Goal: Transaction & Acquisition: Book appointment/travel/reservation

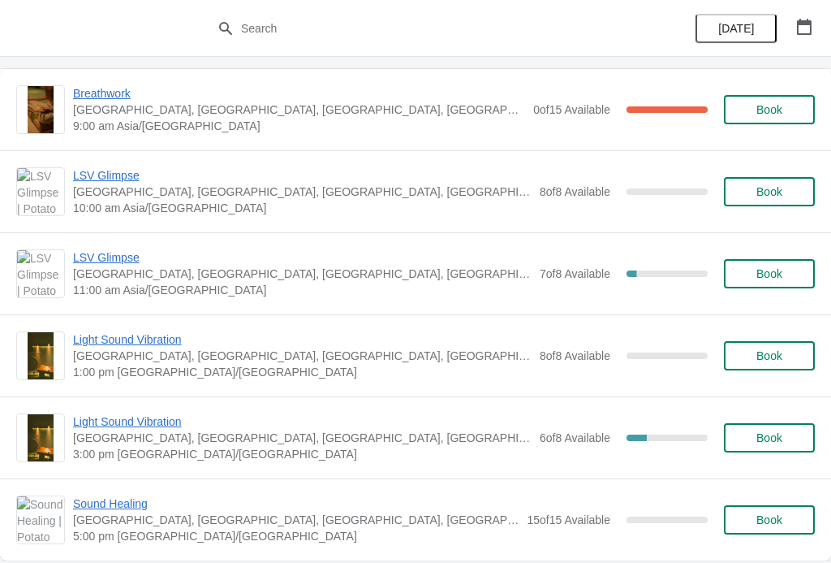
scroll to position [999, 0]
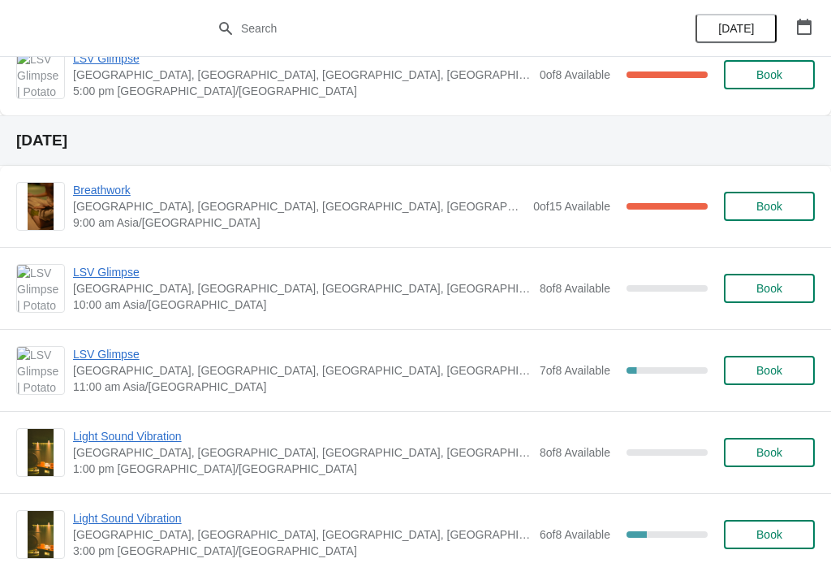
scroll to position [903, 0]
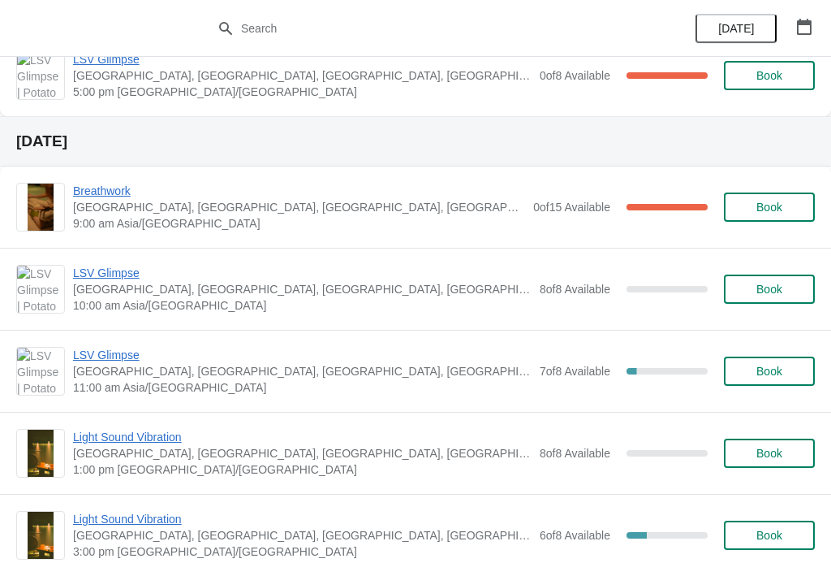
click at [107, 354] on span "LSV Glimpse" at bounding box center [302, 355] width 459 height 16
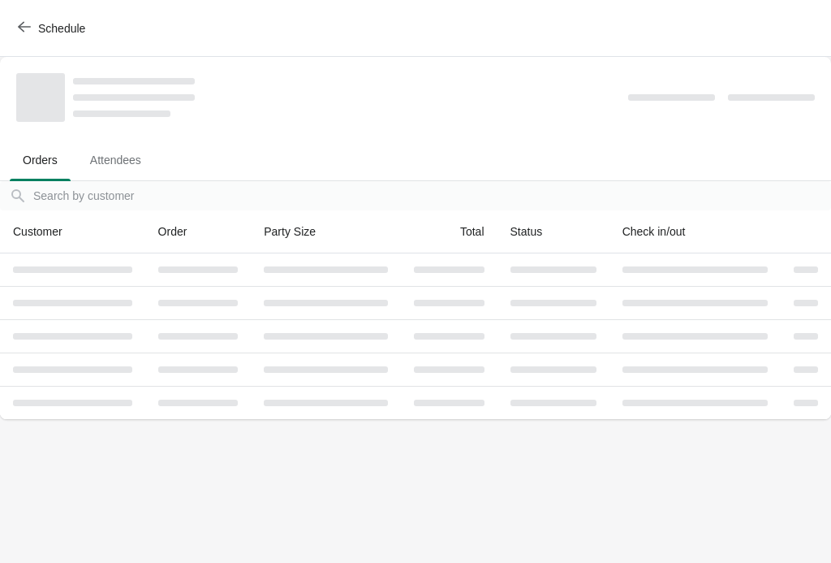
scroll to position [0, 0]
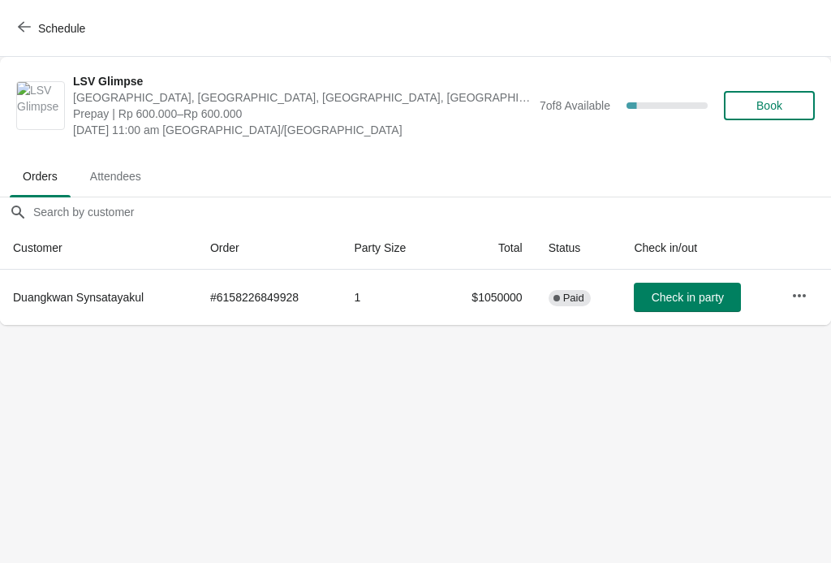
click at [759, 111] on span "Book" at bounding box center [770, 105] width 26 height 13
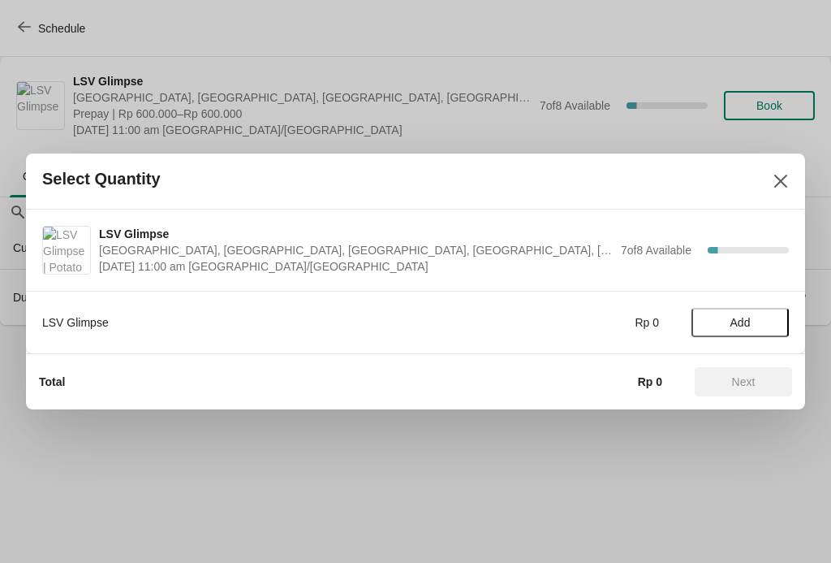
click at [754, 322] on span "Add" at bounding box center [740, 322] width 68 height 13
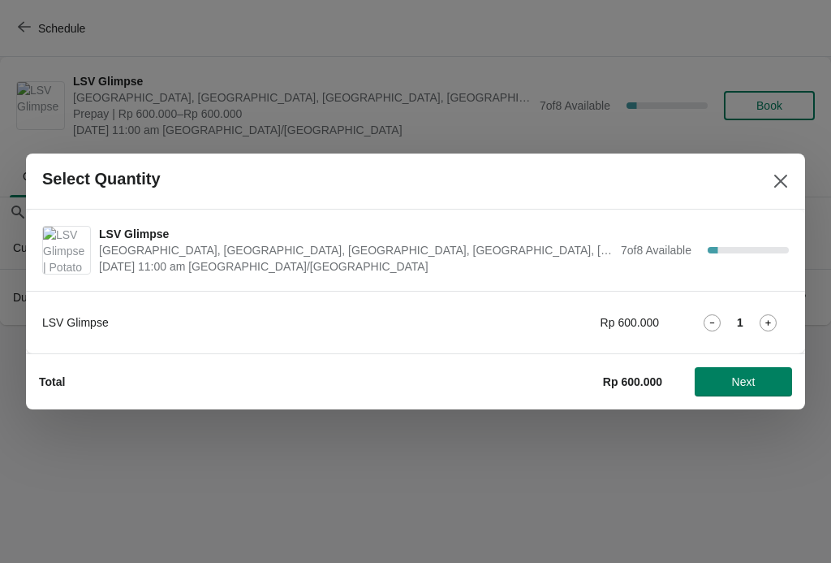
click at [776, 322] on icon at bounding box center [768, 322] width 17 height 17
click at [753, 378] on span "Next" at bounding box center [744, 381] width 24 height 13
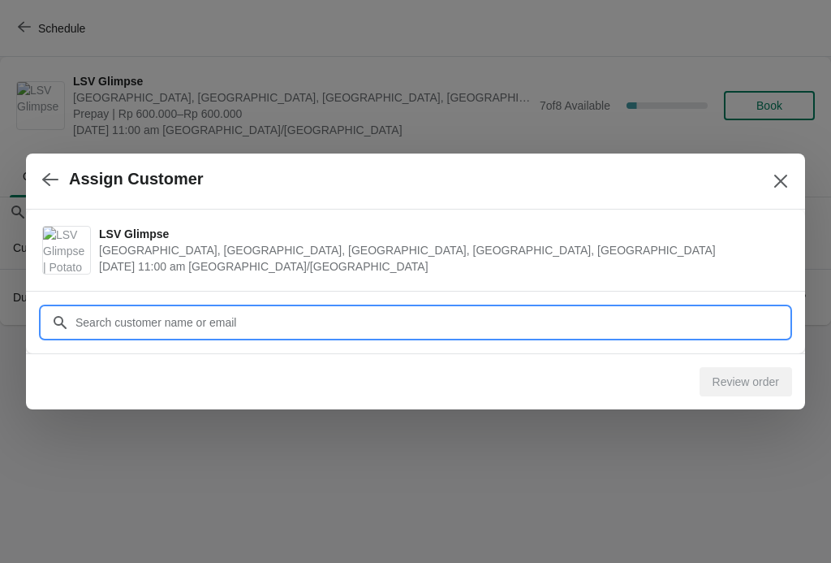
click at [730, 314] on input "Customer" at bounding box center [432, 322] width 714 height 29
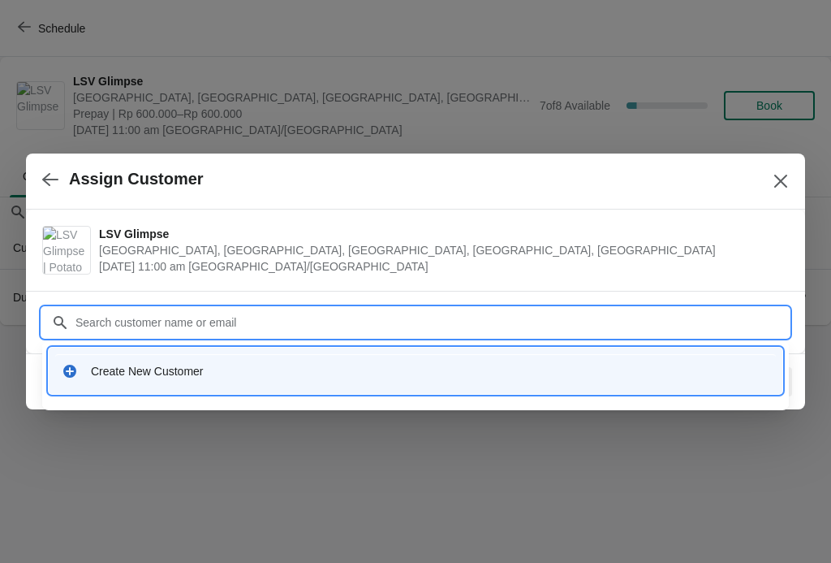
click at [80, 387] on div "Create New Customer" at bounding box center [416, 370] width 734 height 46
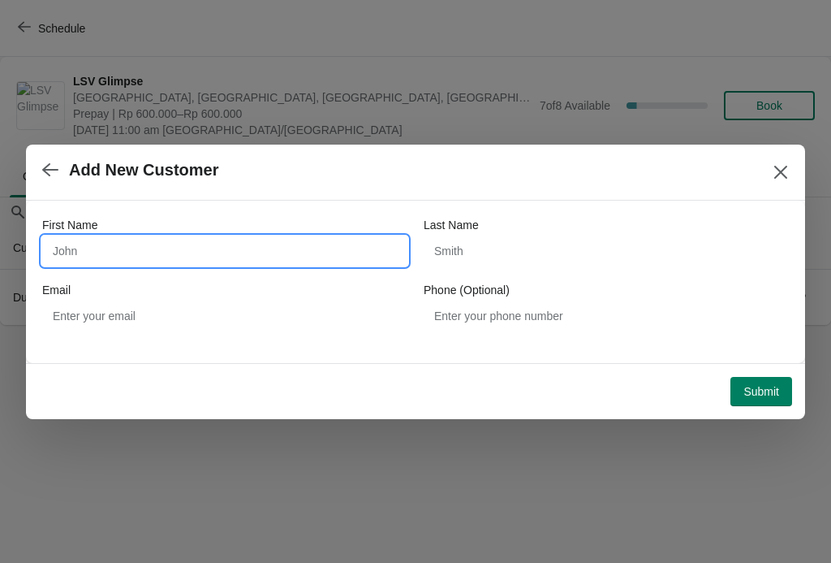
click at [261, 240] on input "First Name" at bounding box center [224, 250] width 365 height 29
type input "Luiza"
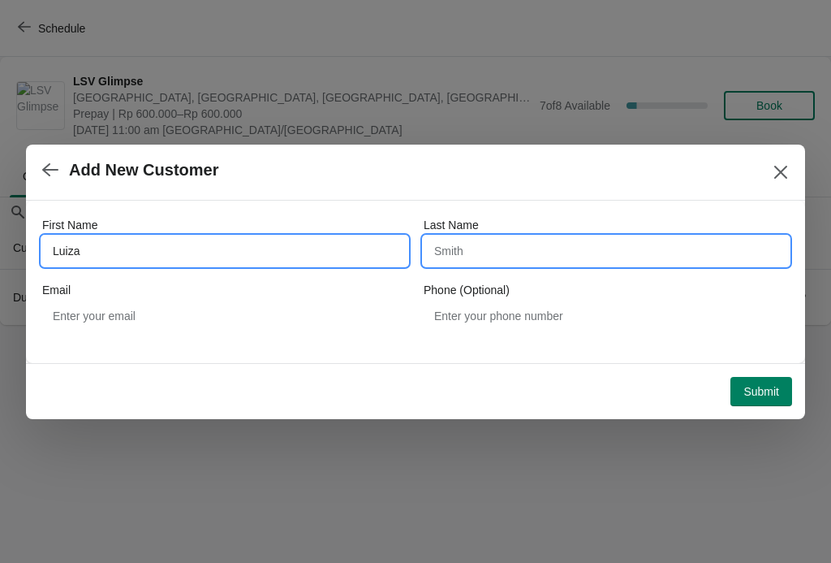
click at [640, 265] on input "Last Name" at bounding box center [606, 250] width 365 height 29
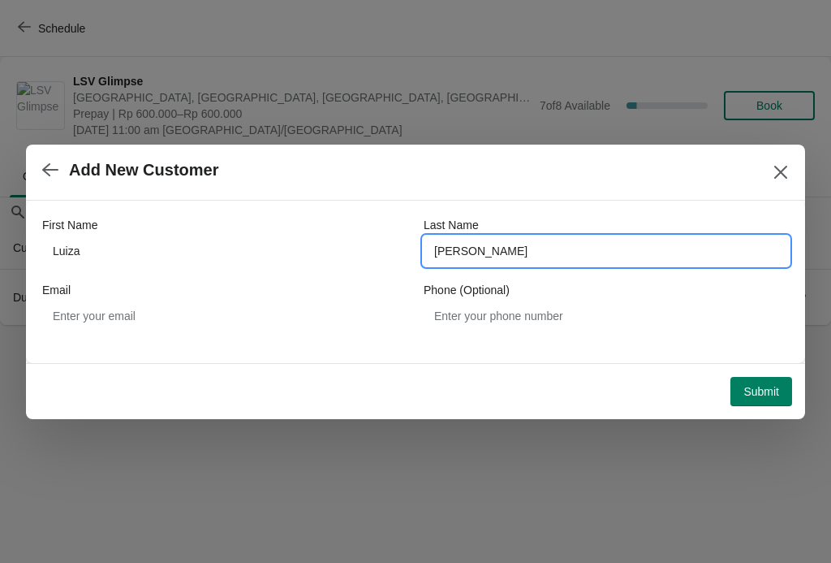
type input "Carvalho"
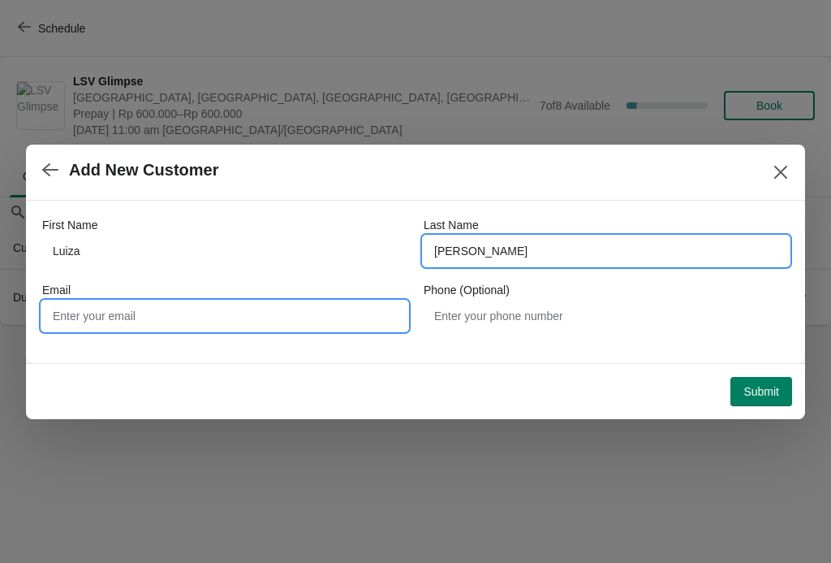
click at [342, 328] on input "Email" at bounding box center [224, 315] width 365 height 29
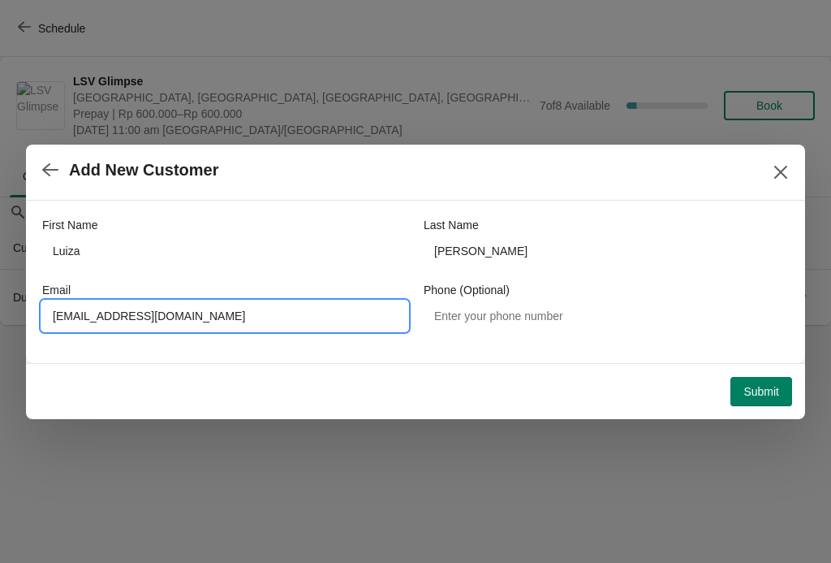
type input "Luizamvinhal@gmail.com"
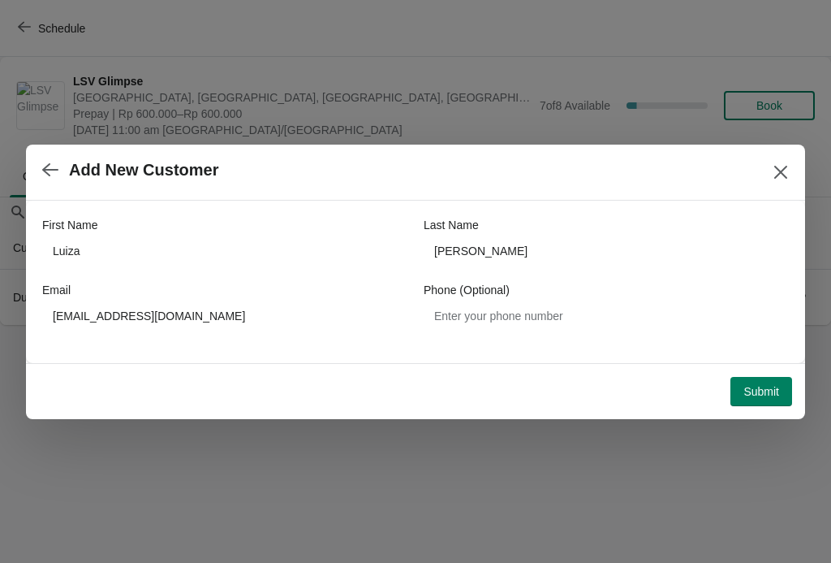
click at [775, 391] on span "Submit" at bounding box center [762, 391] width 36 height 13
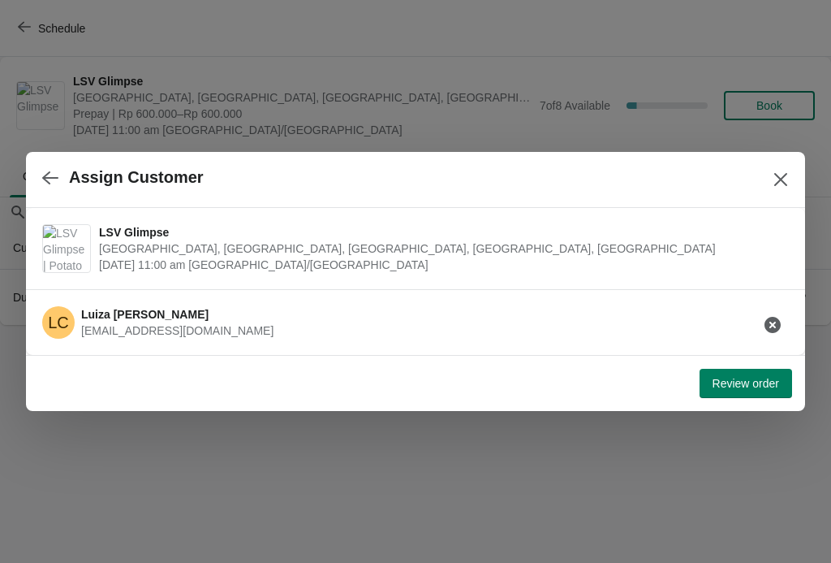
click at [761, 382] on span "Review order" at bounding box center [746, 383] width 67 height 13
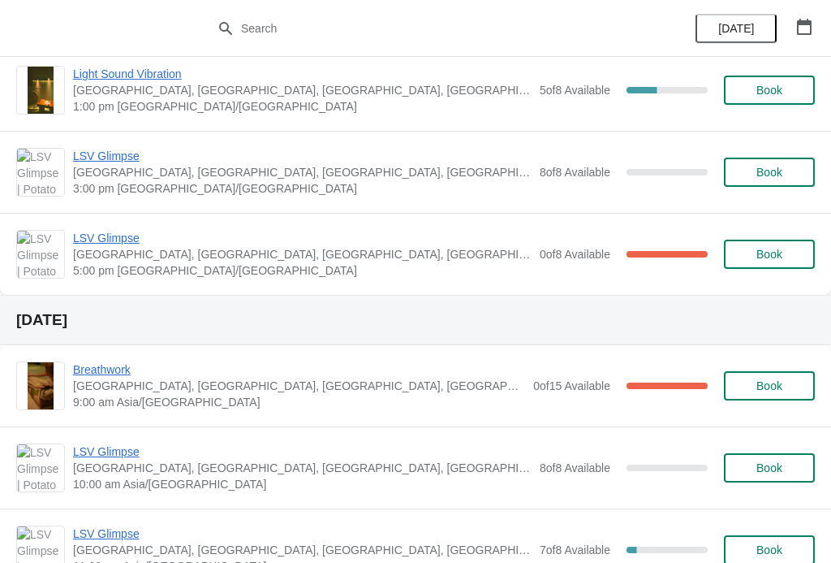
scroll to position [875, 0]
